Goal: Task Accomplishment & Management: Manage account settings

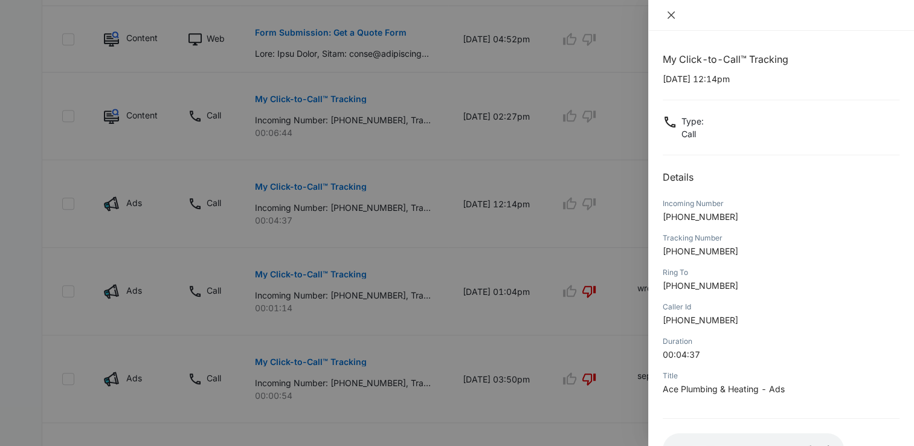
scroll to position [90, 0]
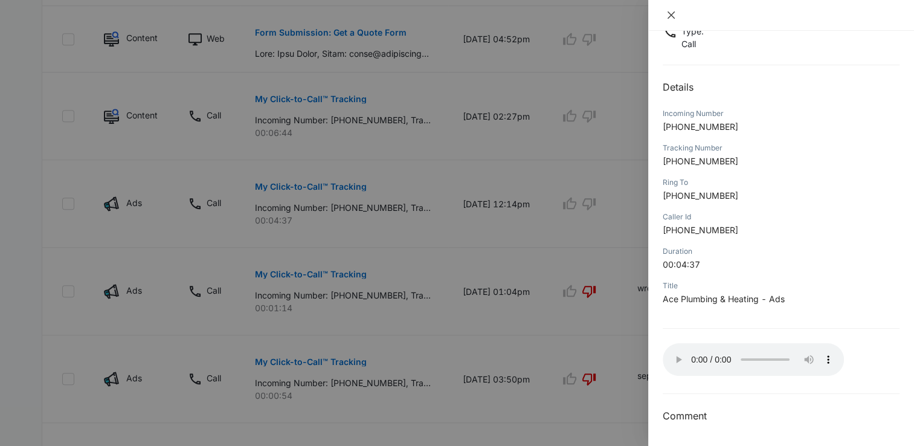
click at [672, 16] on icon "close" at bounding box center [671, 15] width 10 height 10
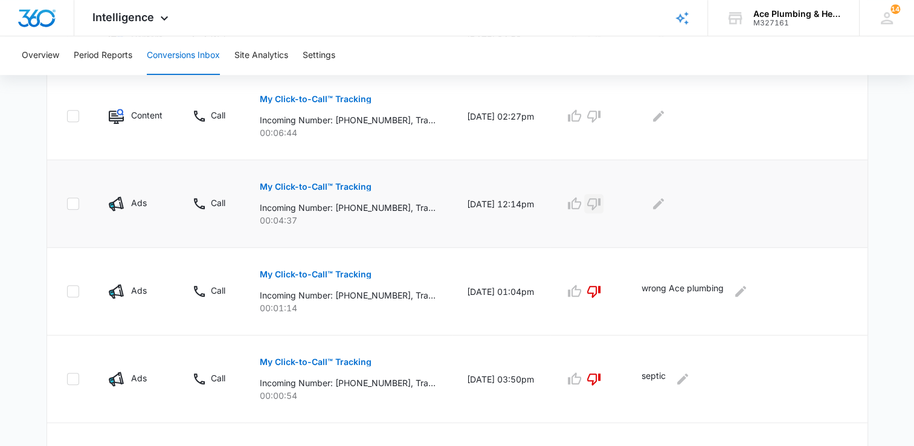
click at [601, 205] on icon "button" at bounding box center [593, 204] width 13 height 12
click at [664, 204] on icon "Edit Comments" at bounding box center [658, 203] width 11 height 11
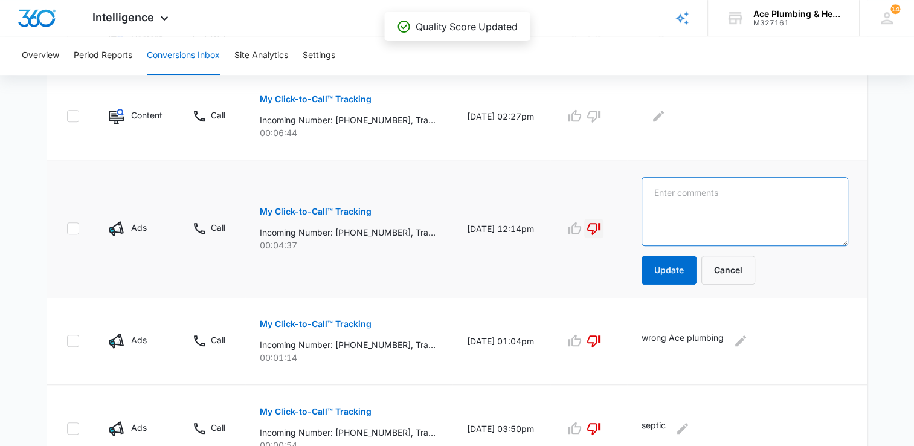
click at [729, 197] on textarea at bounding box center [745, 211] width 206 height 69
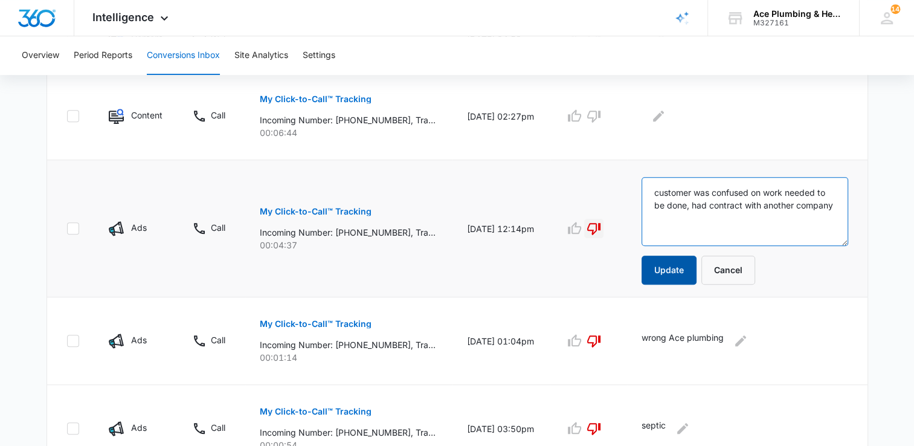
type textarea "customer was confused on work needed to be done, had contract with another comp…"
click at [671, 269] on button "Update" at bounding box center [669, 270] width 55 height 29
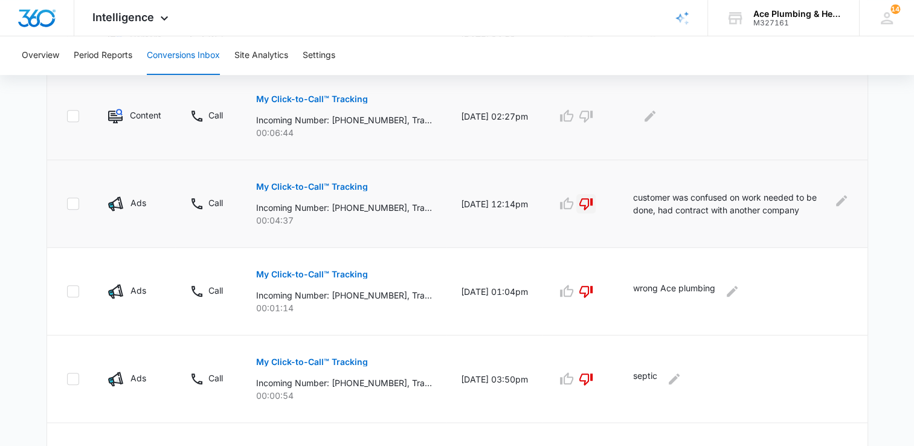
click at [305, 98] on p "My Click-to-Call™ Tracking" at bounding box center [312, 99] width 112 height 8
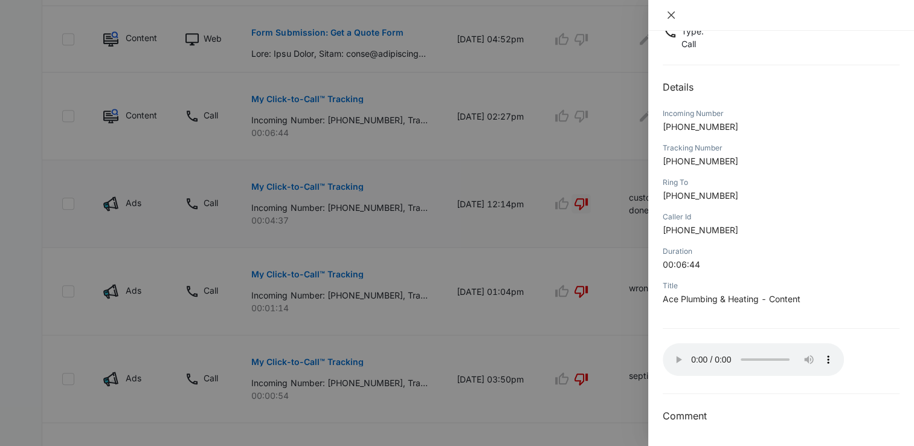
click at [674, 20] on button "Close" at bounding box center [671, 15] width 17 height 11
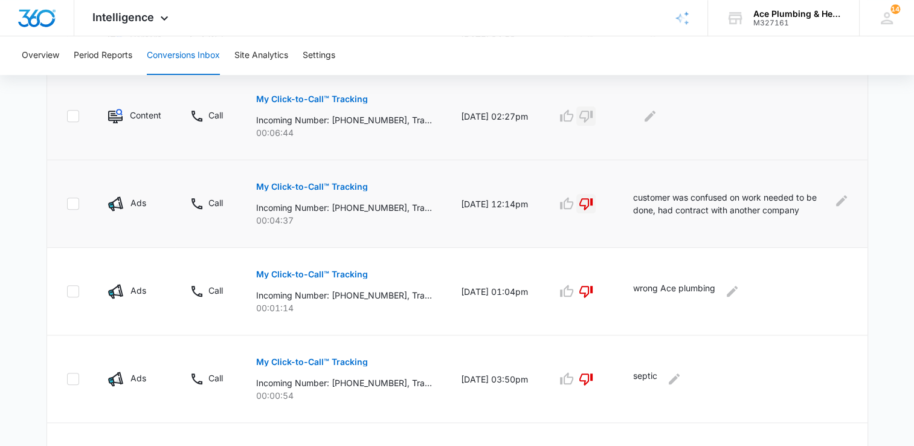
click at [593, 115] on icon "button" at bounding box center [585, 117] width 13 height 12
click at [657, 115] on icon "Edit Comments" at bounding box center [650, 116] width 15 height 15
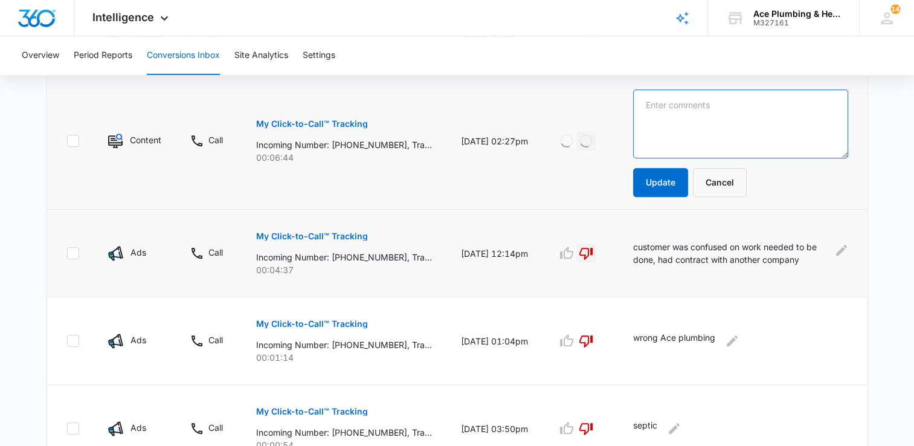
click at [663, 117] on textarea at bounding box center [740, 123] width 215 height 69
type textarea "existing client looking to maintenance his AC unit"
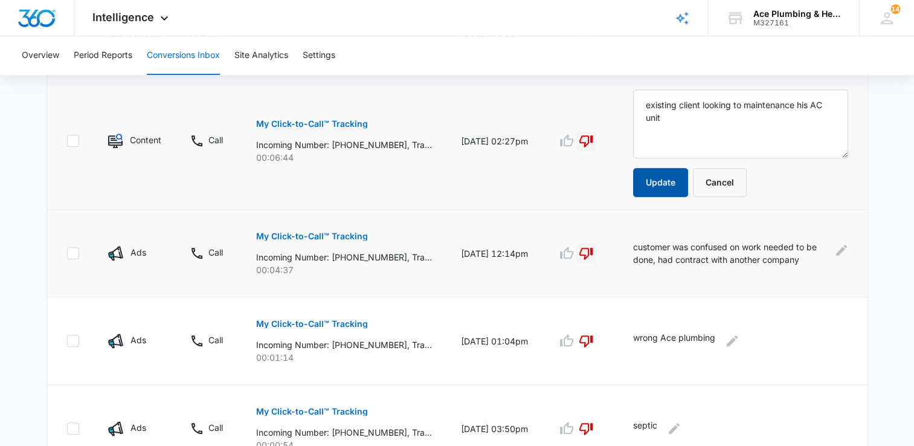
click at [672, 185] on button "Update" at bounding box center [660, 182] width 55 height 29
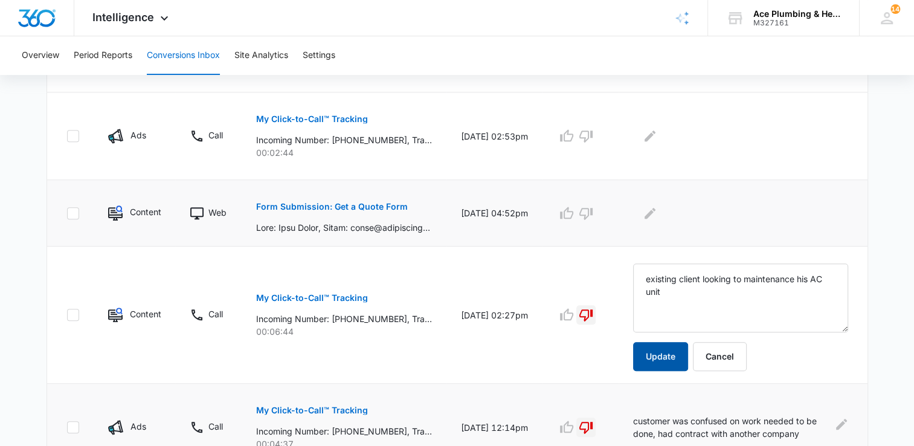
scroll to position [544, 0]
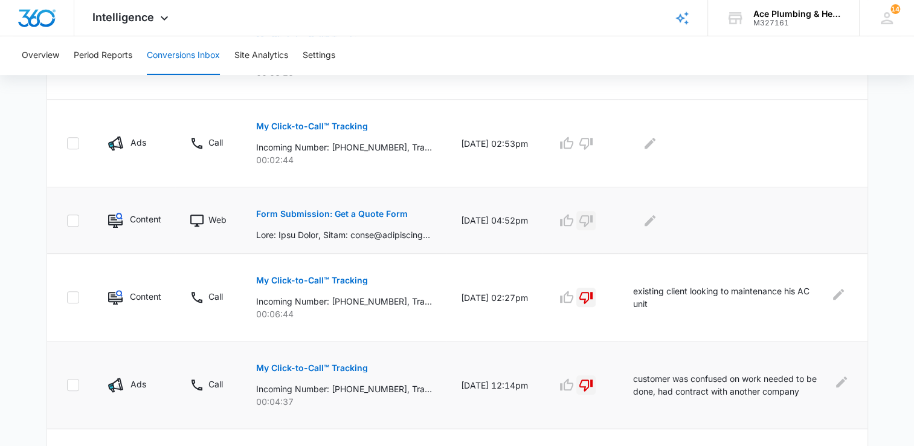
click at [593, 223] on icon "button" at bounding box center [585, 221] width 13 height 12
click at [657, 222] on icon "Edit Comments" at bounding box center [650, 220] width 15 height 15
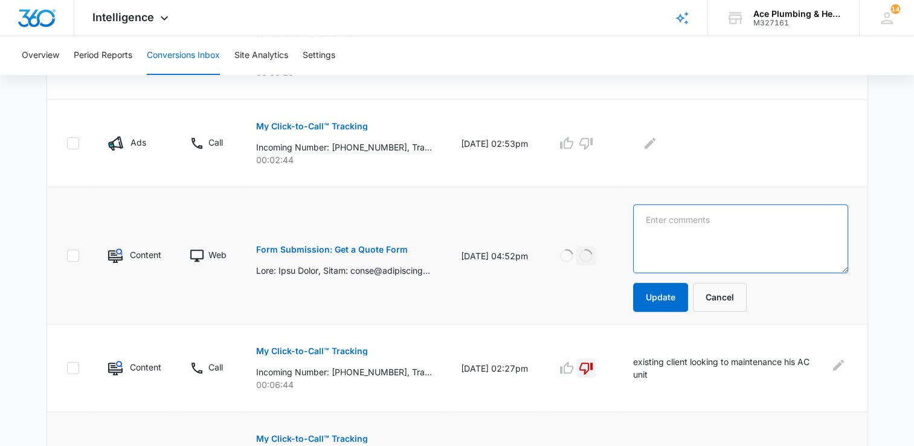
click at [752, 211] on textarea at bounding box center [740, 238] width 215 height 69
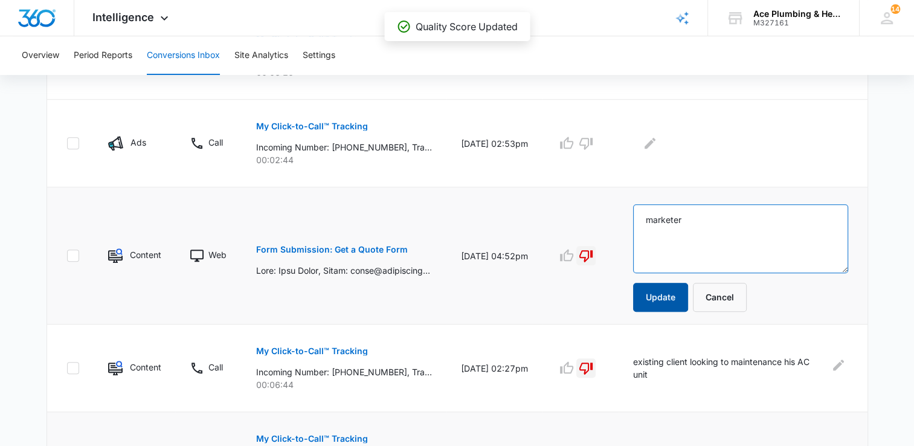
type textarea "marketer"
click at [662, 300] on button "Update" at bounding box center [660, 297] width 55 height 29
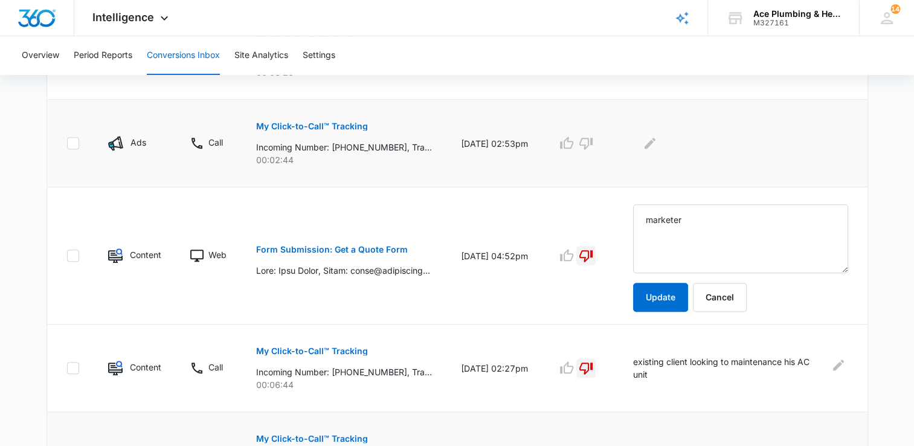
click at [324, 122] on p "My Click-to-Call™ Tracking" at bounding box center [312, 126] width 112 height 8
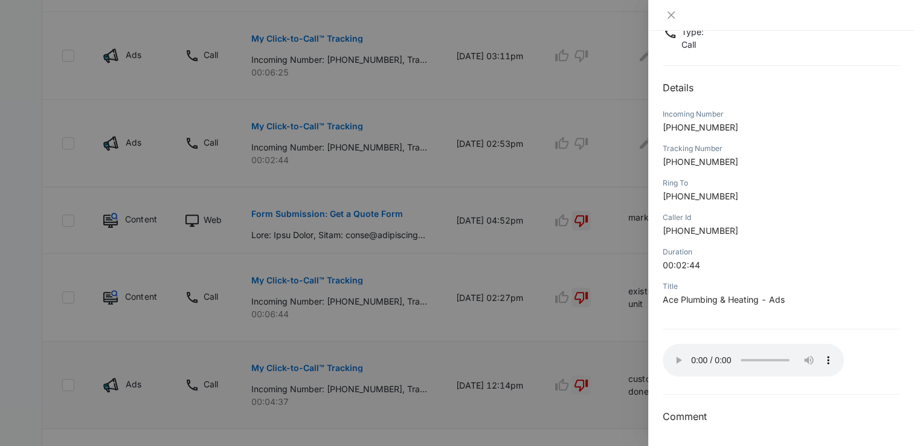
scroll to position [90, 0]
click at [674, 16] on icon "close" at bounding box center [671, 15] width 10 height 10
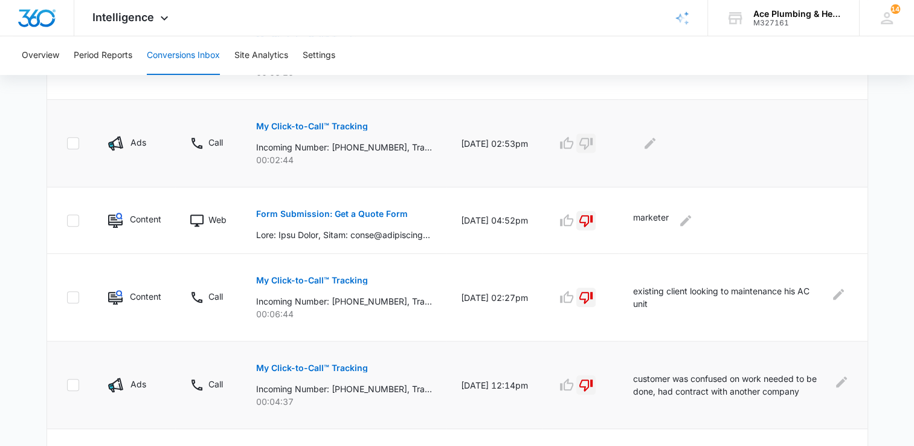
click at [593, 143] on icon "button" at bounding box center [585, 144] width 13 height 12
click at [656, 143] on icon "Edit Comments" at bounding box center [650, 143] width 11 height 11
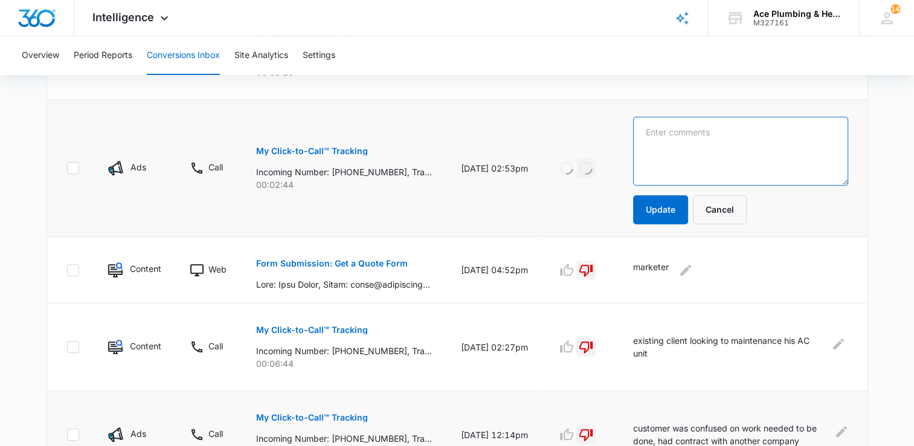
click at [720, 156] on textarea at bounding box center [740, 151] width 215 height 69
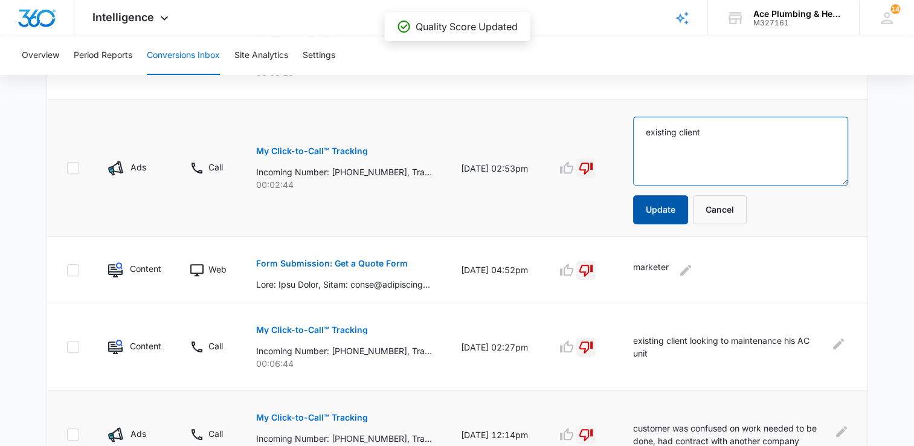
type textarea "existing client"
click at [660, 206] on button "Update" at bounding box center [660, 209] width 55 height 29
click at [666, 210] on button "Update" at bounding box center [660, 209] width 55 height 29
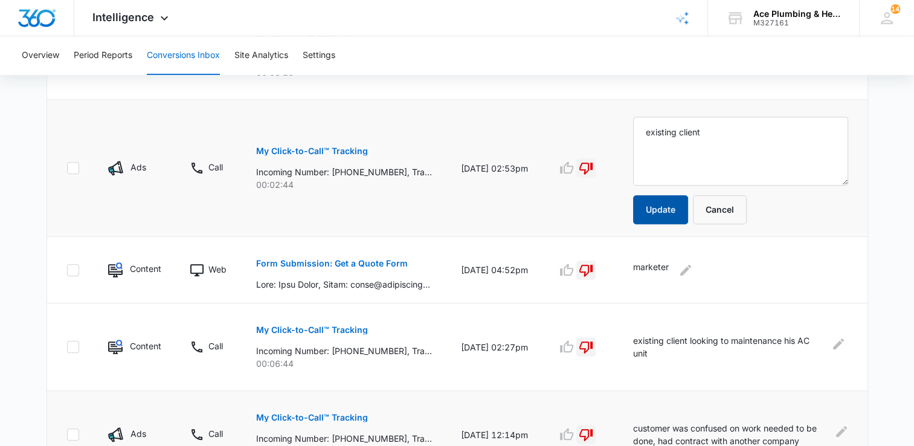
scroll to position [363, 0]
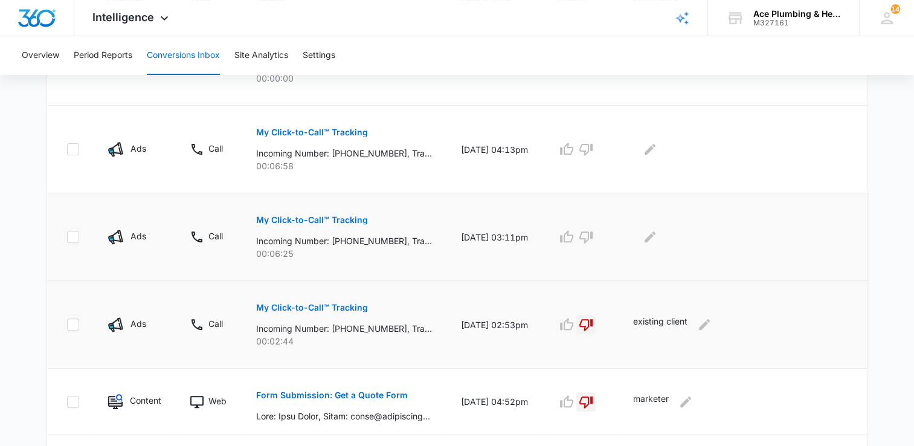
click at [354, 218] on p "My Click-to-Call™ Tracking" at bounding box center [312, 220] width 112 height 8
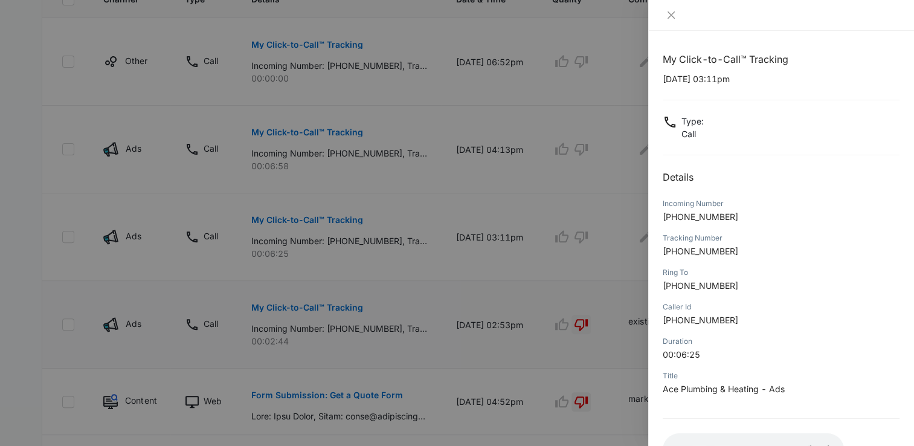
scroll to position [90, 0]
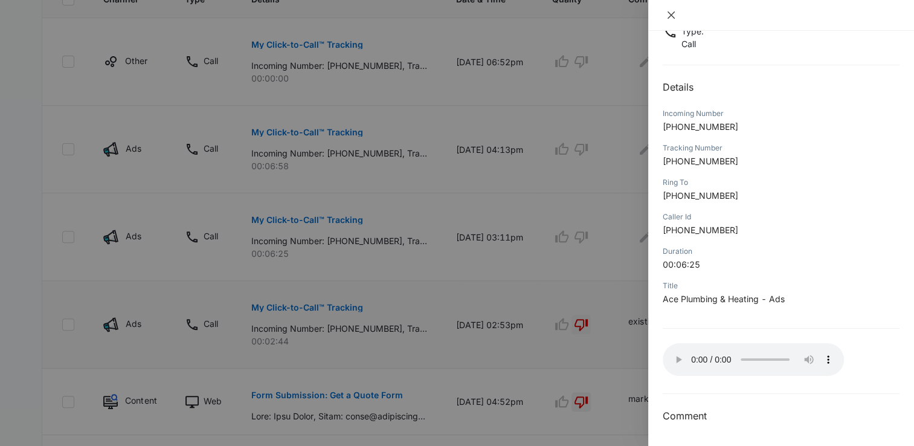
click at [672, 17] on icon "close" at bounding box center [671, 14] width 7 height 7
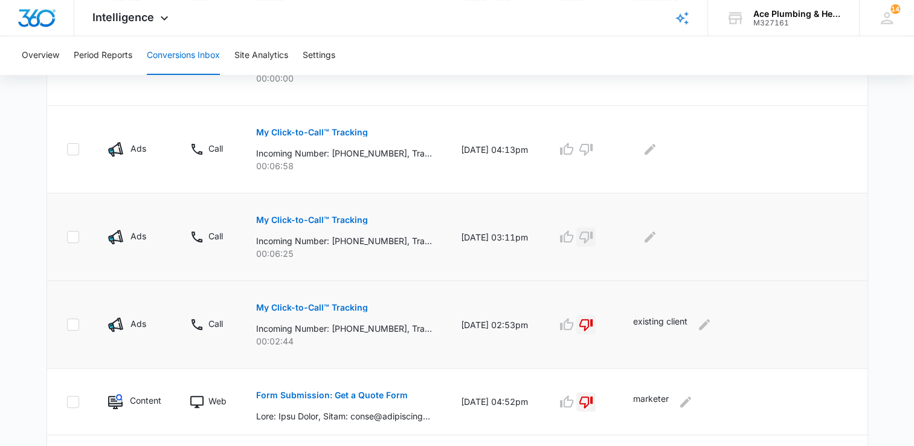
click at [593, 236] on icon "button" at bounding box center [585, 237] width 13 height 12
click at [657, 237] on icon "Edit Comments" at bounding box center [650, 237] width 15 height 15
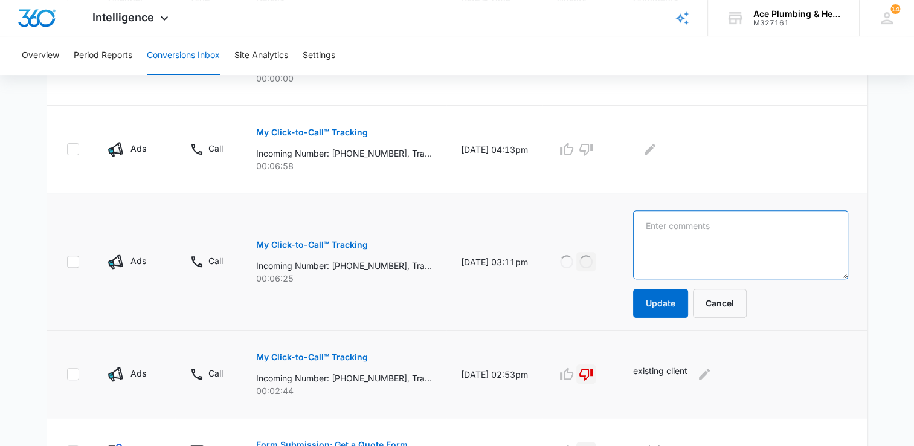
click at [717, 242] on textarea at bounding box center [740, 244] width 215 height 69
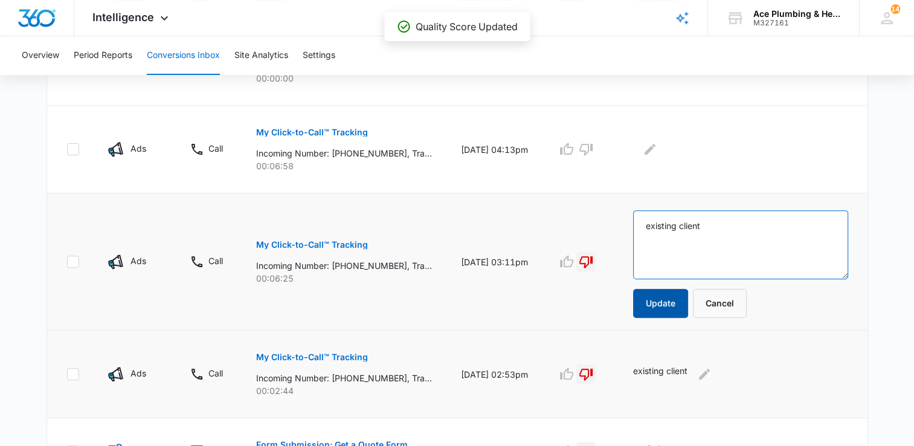
type textarea "existing client"
click at [661, 308] on button "Update" at bounding box center [660, 303] width 55 height 29
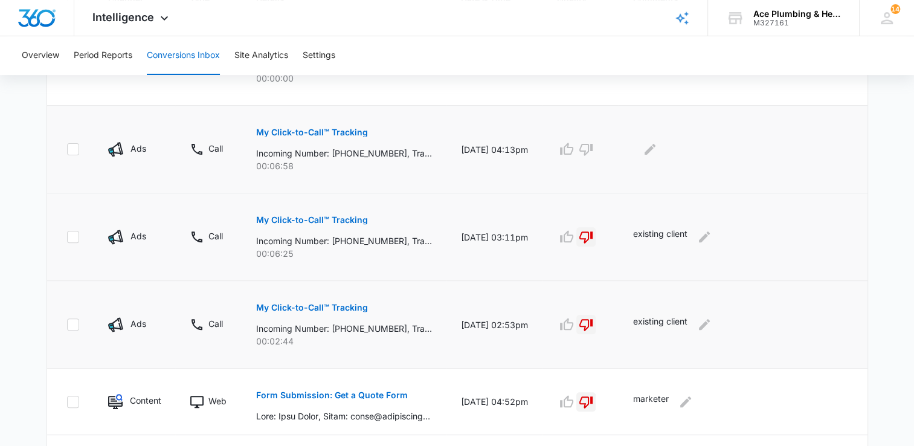
click at [346, 129] on p "My Click-to-Call™ Tracking" at bounding box center [312, 132] width 112 height 8
